Goal: Check status: Check status

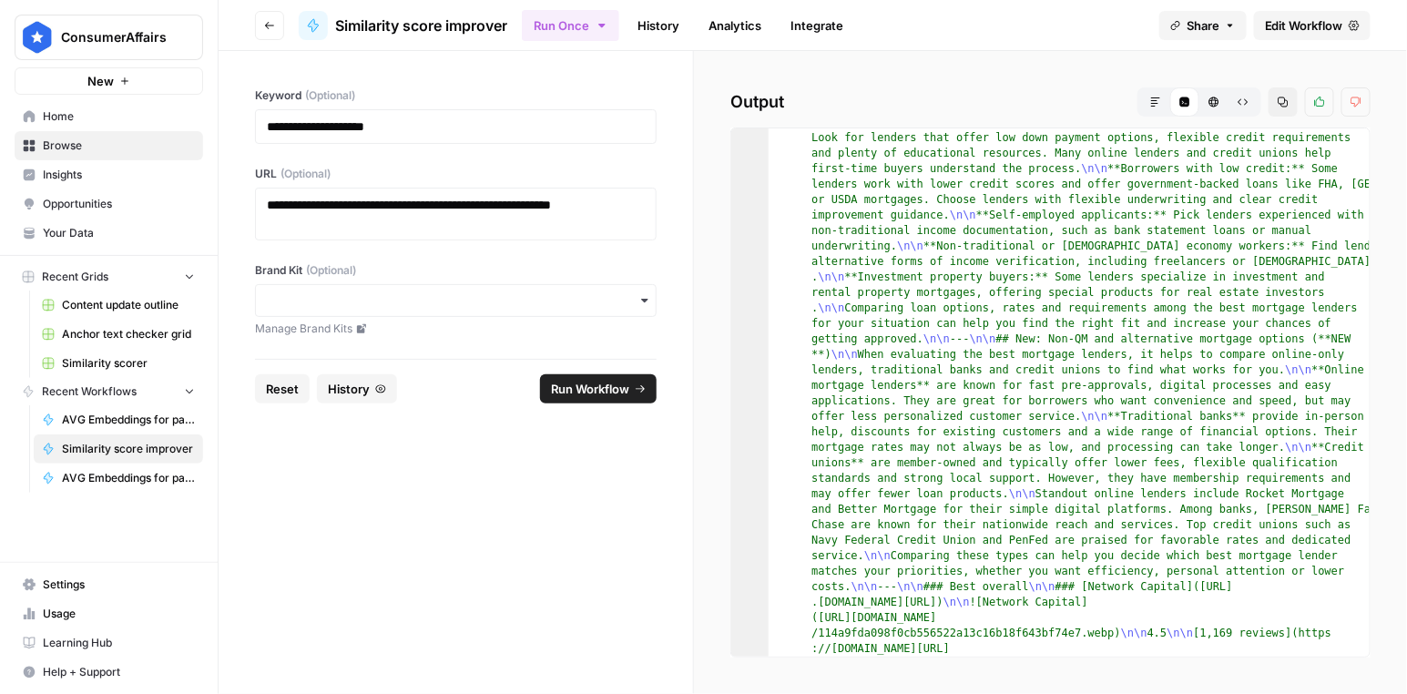
scroll to position [2059, 0]
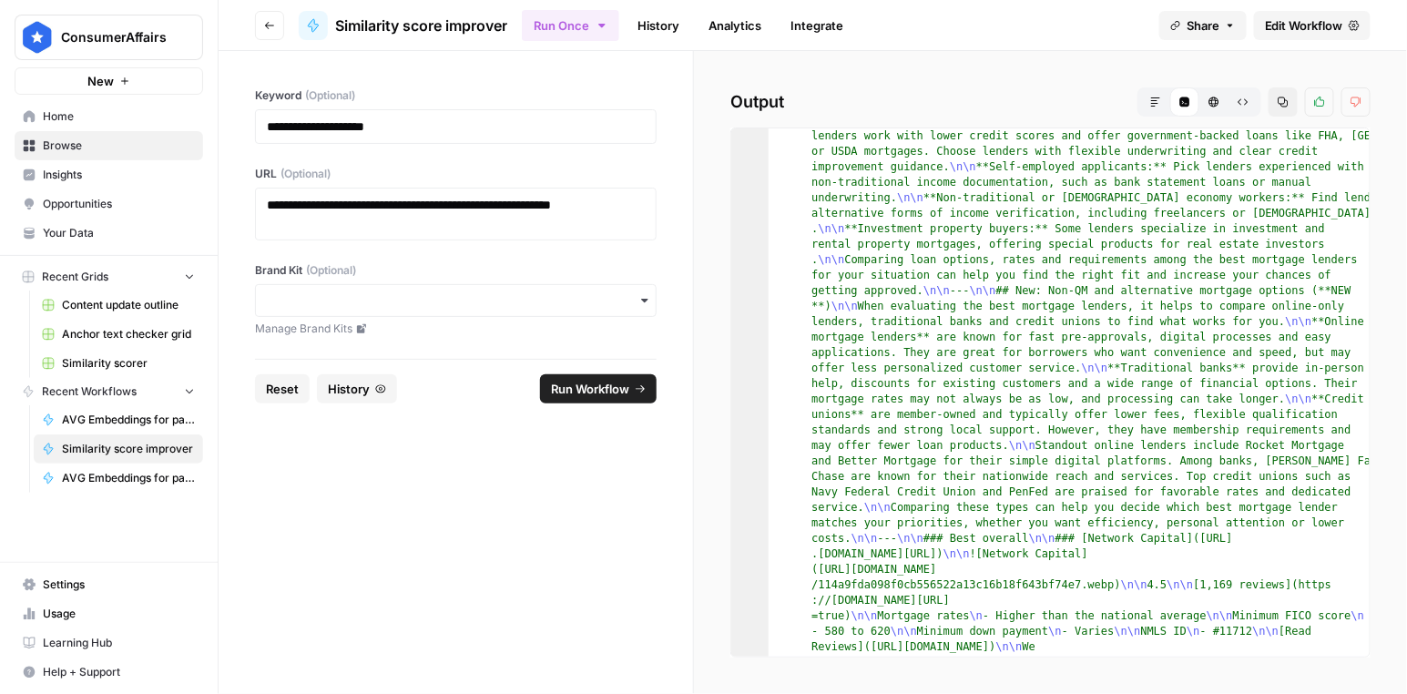
click at [128, 474] on span "AVG Embeddings for page and Target Keyword - Using Pasted page content" at bounding box center [128, 478] width 133 height 16
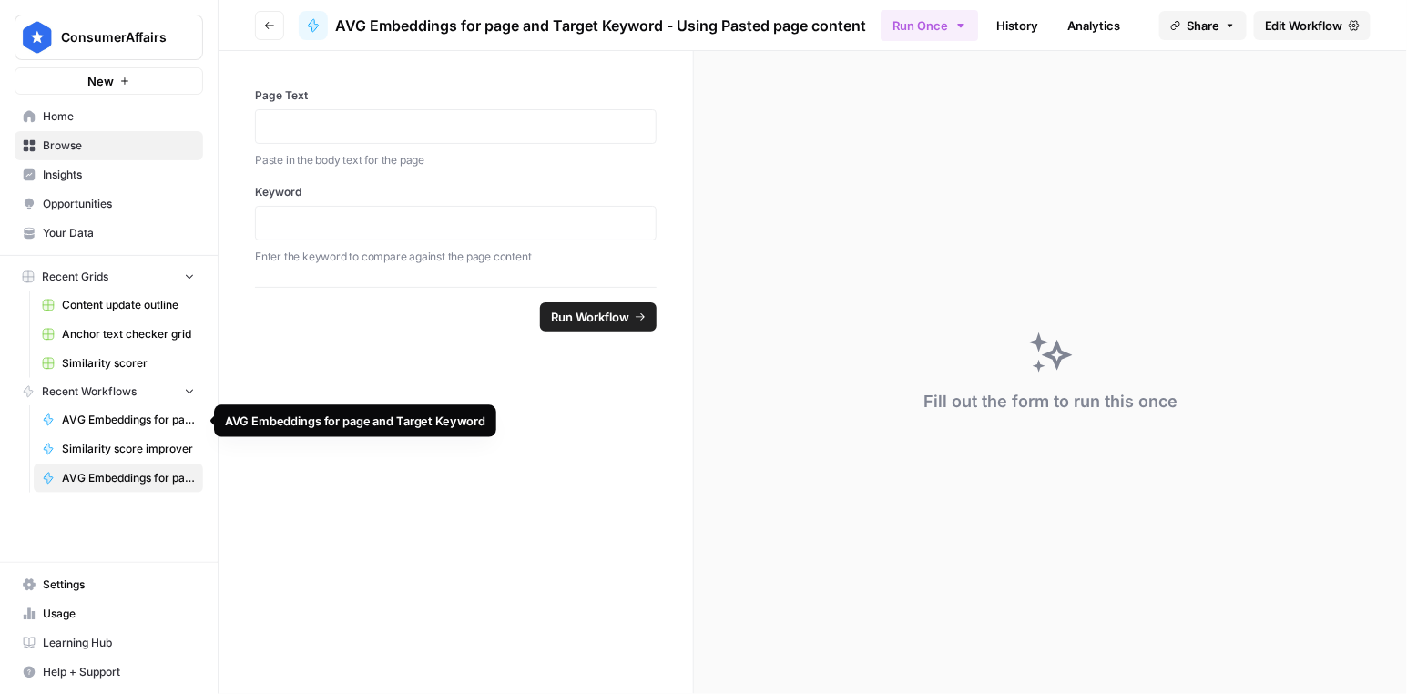
click at [111, 423] on span "AVG Embeddings for page and Target Keyword" at bounding box center [128, 420] width 133 height 16
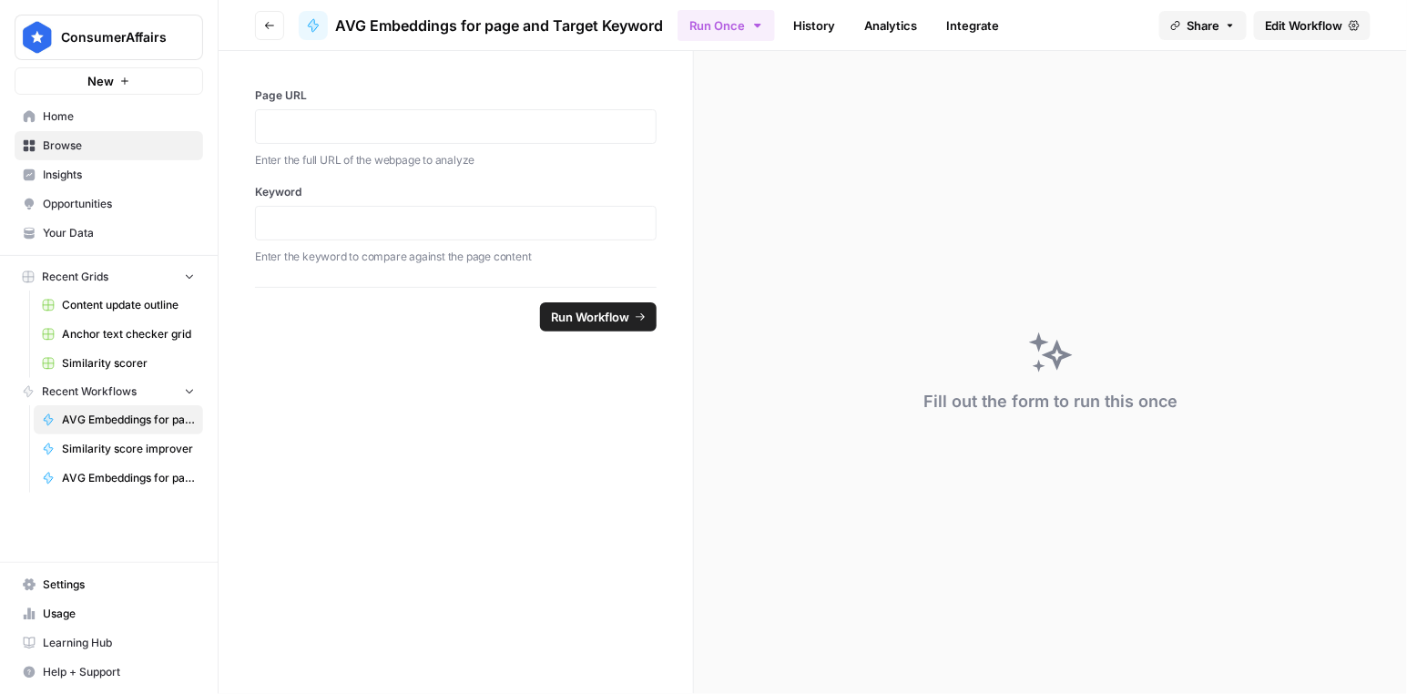
click at [158, 453] on span "Similarity score improver" at bounding box center [128, 449] width 133 height 16
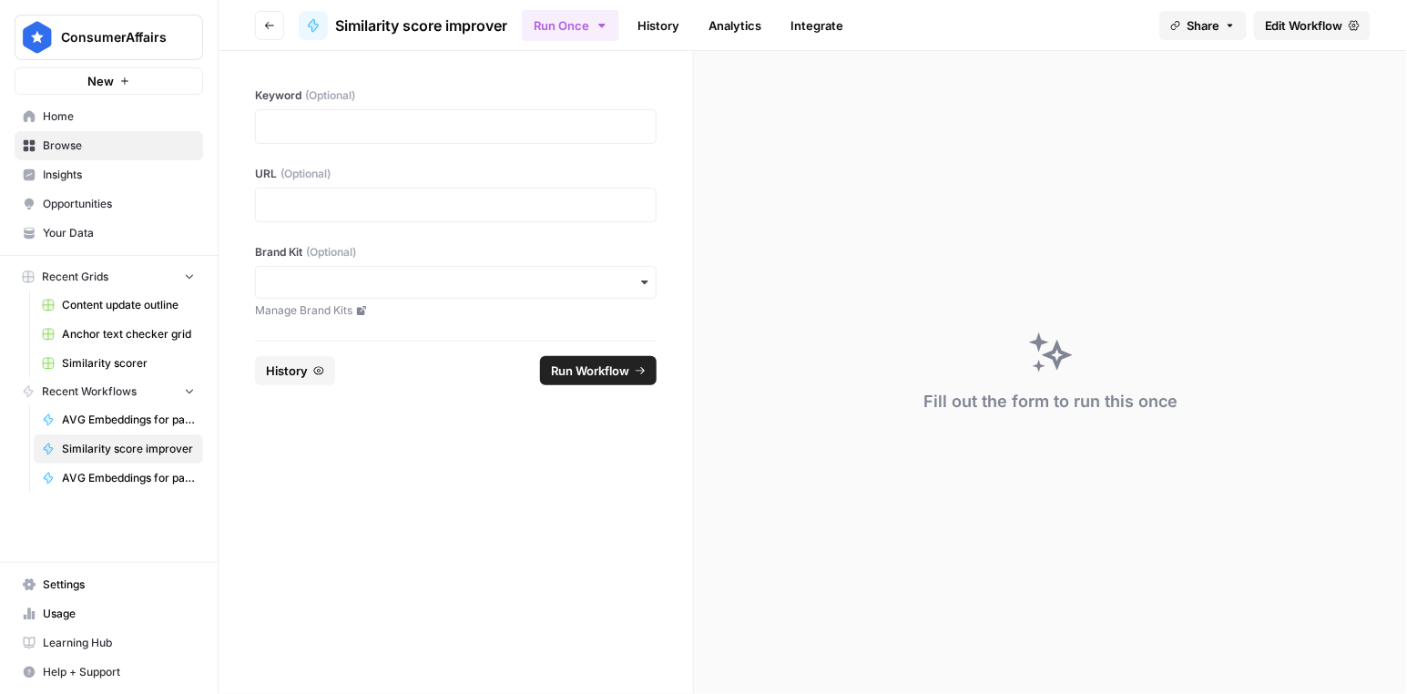
click at [140, 311] on span "Content update outline" at bounding box center [128, 305] width 133 height 16
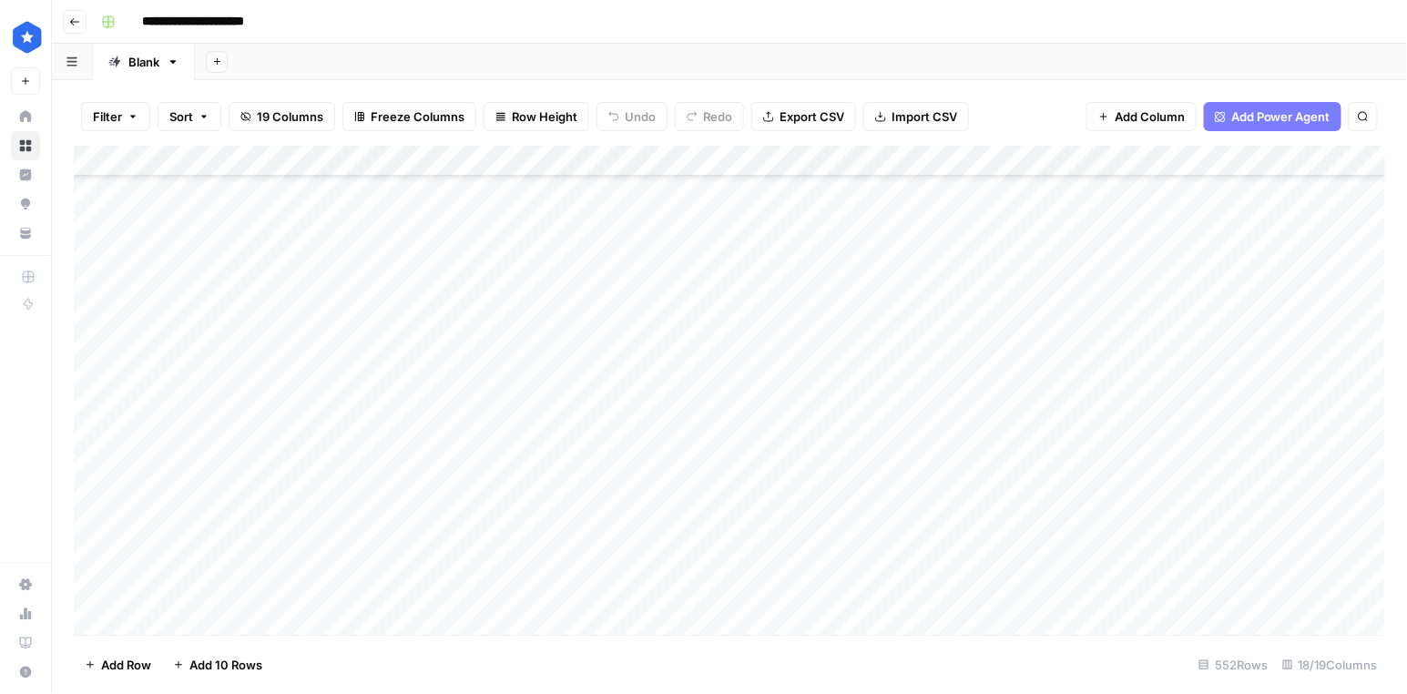
scroll to position [16663, 0]
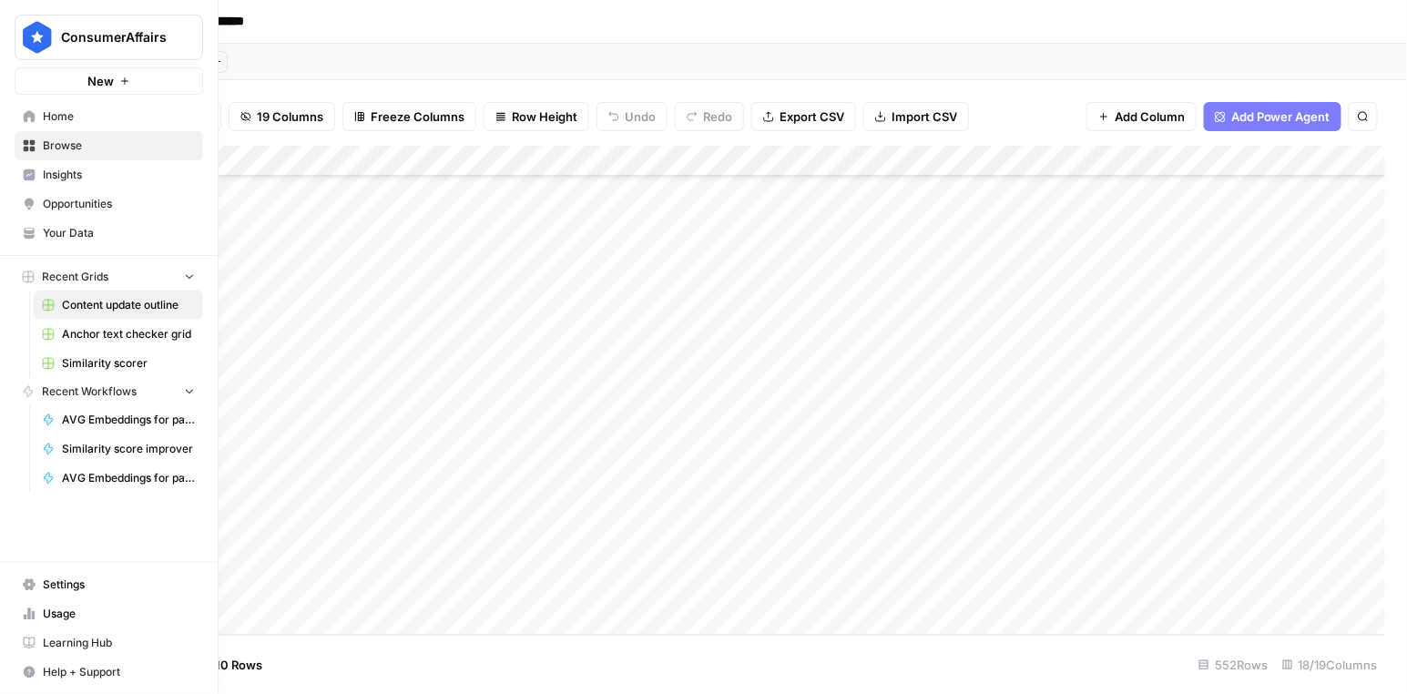
click at [136, 417] on span "AVG Embeddings for page and Target Keyword" at bounding box center [128, 420] width 133 height 16
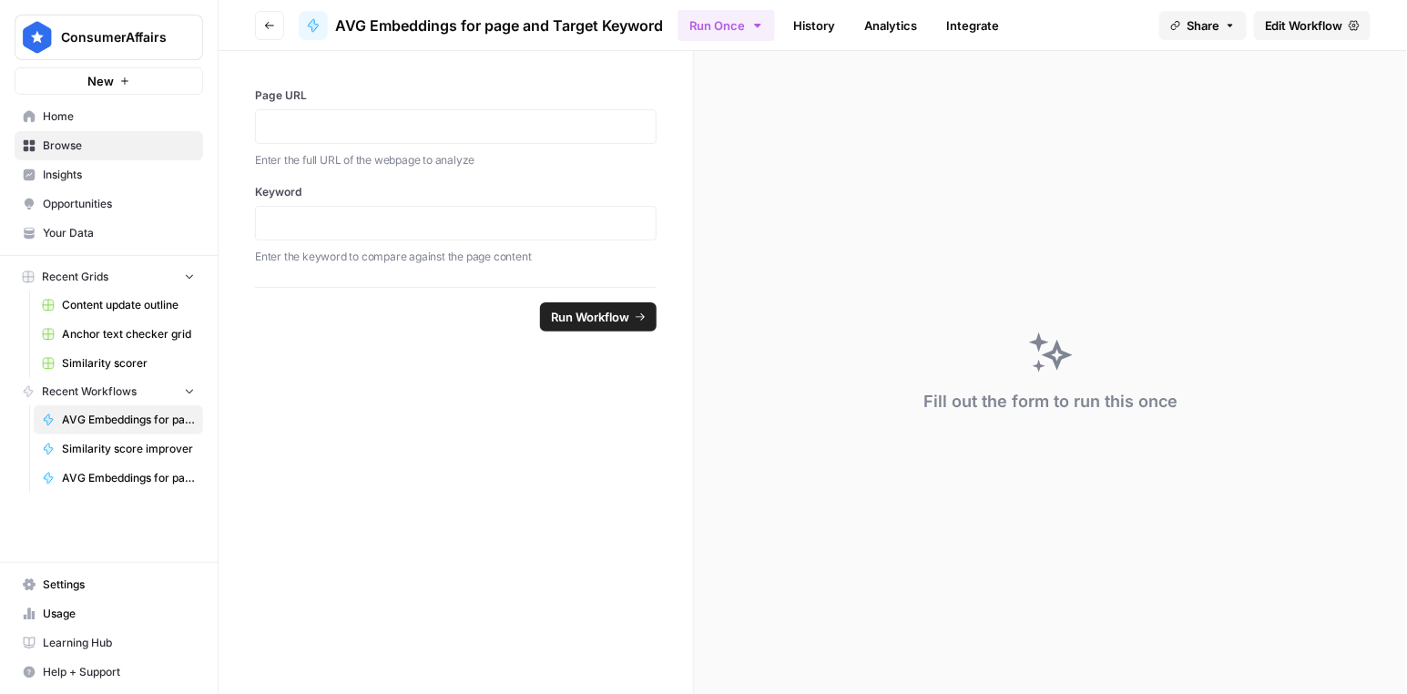
click at [138, 459] on link "Similarity score improver" at bounding box center [118, 448] width 169 height 29
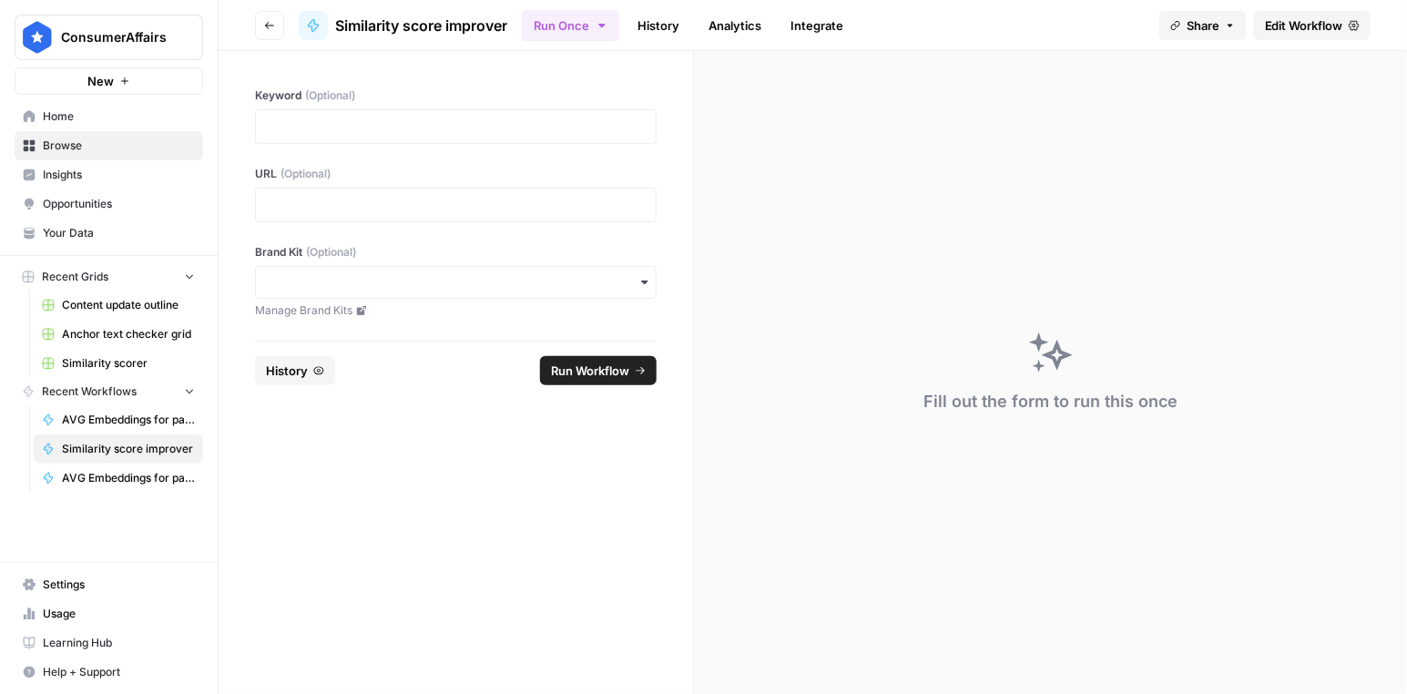
click at [644, 49] on header "Go back Similarity score improver Run Once History Analytics Integrate Share Ed…" at bounding box center [813, 25] width 1188 height 51
click at [647, 41] on ul "Run Once History Analytics Integrate" at bounding box center [688, 25] width 332 height 36
click at [665, 27] on link "History" at bounding box center [659, 25] width 64 height 29
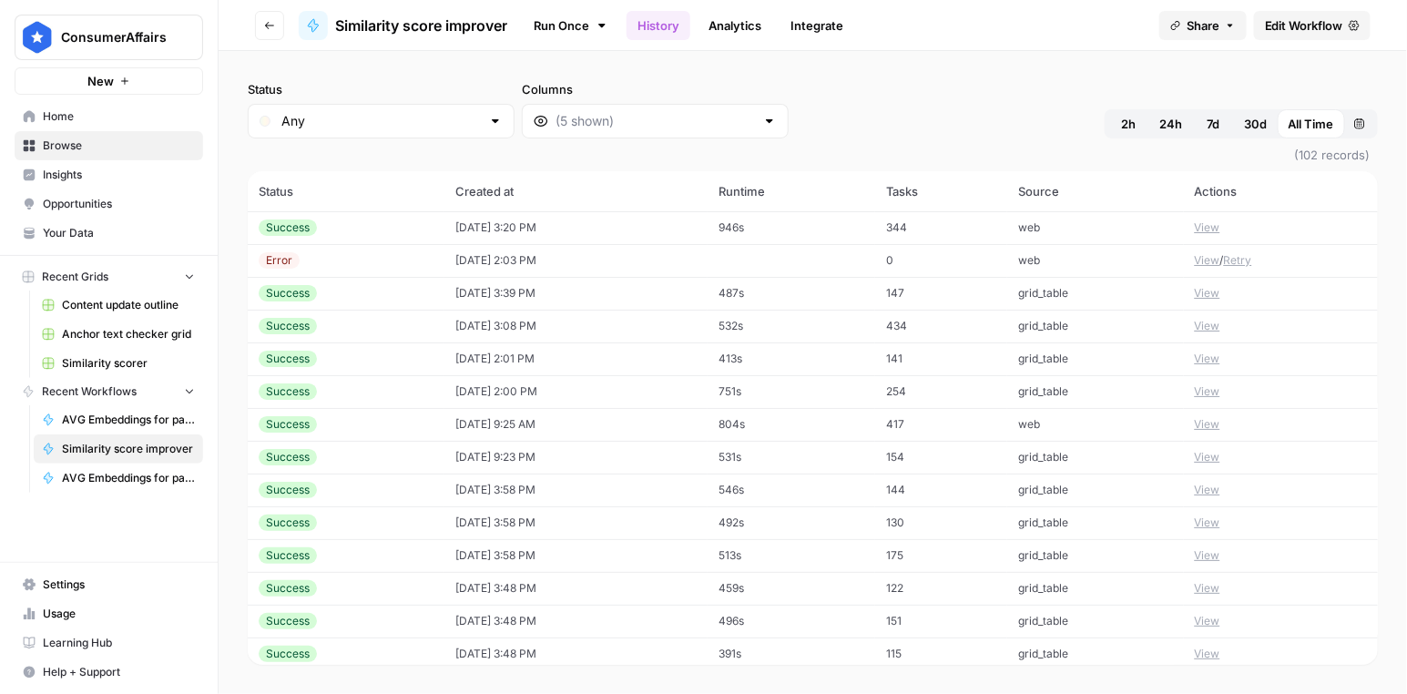
click at [1208, 225] on button "View" at bounding box center [1207, 227] width 25 height 16
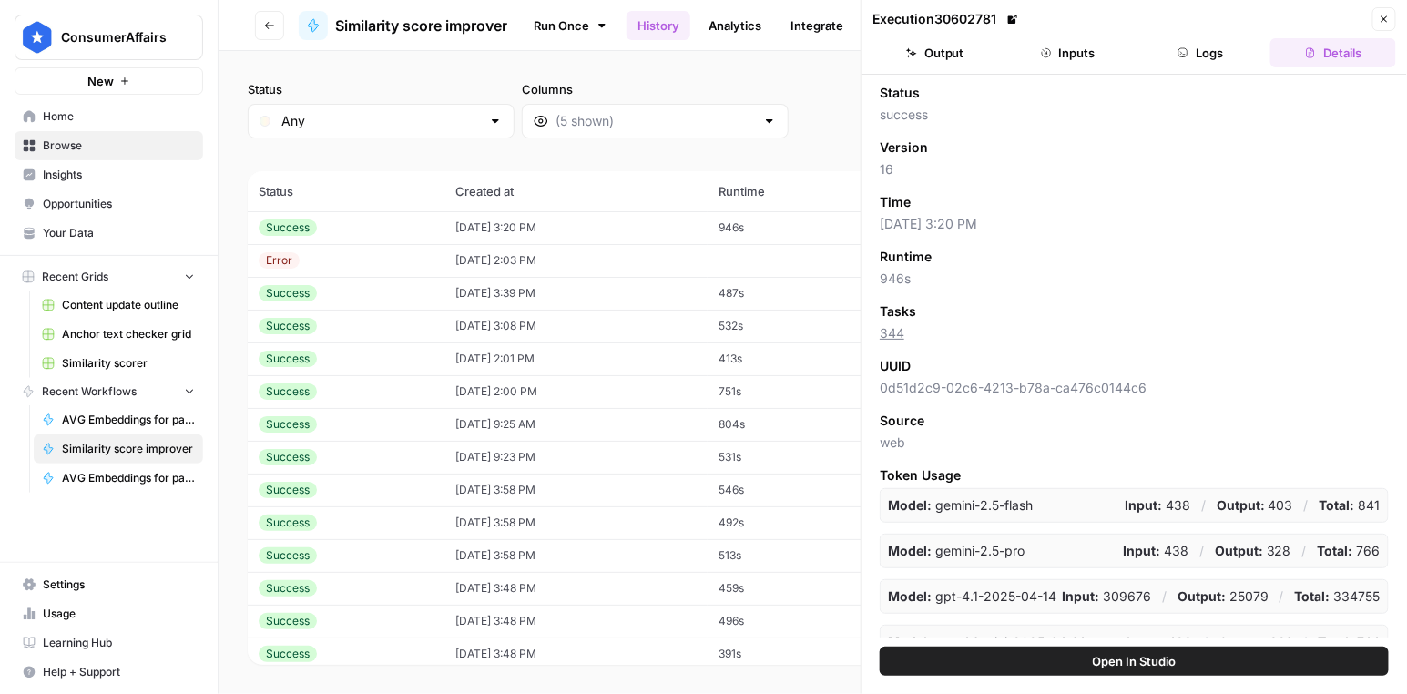
scroll to position [68, 0]
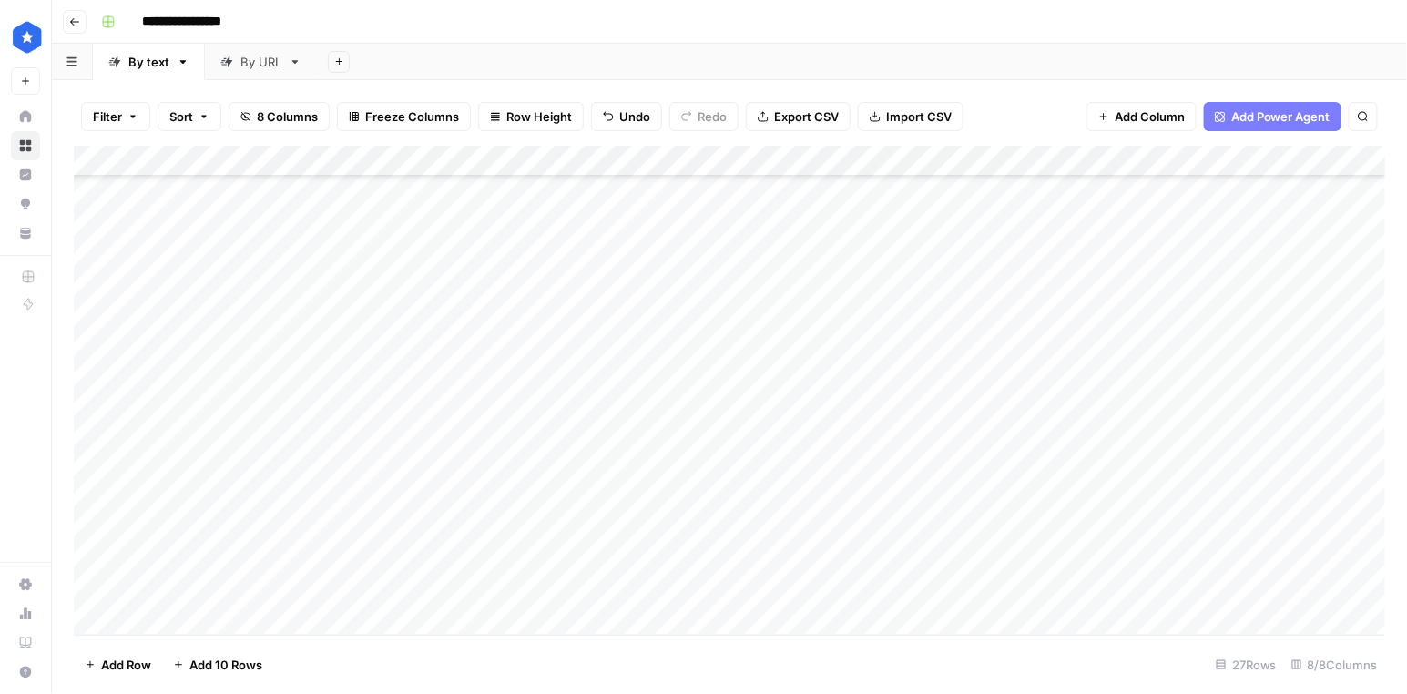
scroll to position [406, 0]
